Goal: Find specific page/section: Find specific page/section

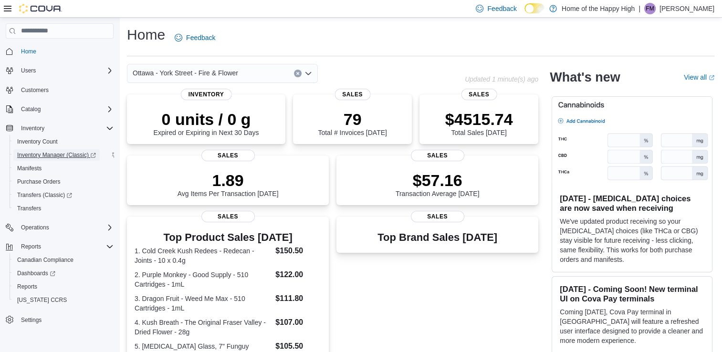
click at [84, 154] on span "Inventory Manager (Classic)" at bounding box center [56, 155] width 79 height 8
click at [32, 286] on span "Reports" at bounding box center [27, 287] width 20 height 8
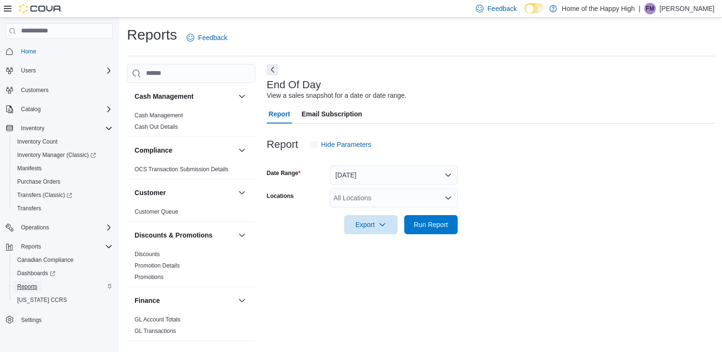
scroll to position [2, 0]
